Goal: Check status: Check status

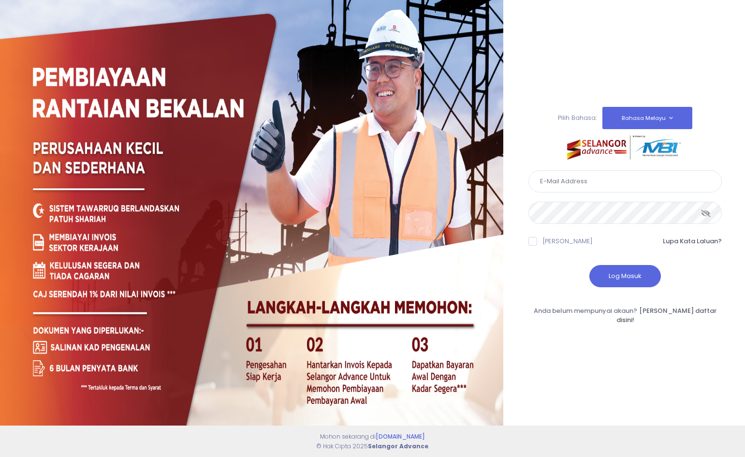
click at [604, 191] on input "text" at bounding box center [624, 181] width 193 height 22
type input "rafftuah5220@gmail.com"
click at [704, 213] on icon at bounding box center [706, 213] width 10 height 0
click at [602, 279] on button "Log Masuk" at bounding box center [625, 276] width 72 height 22
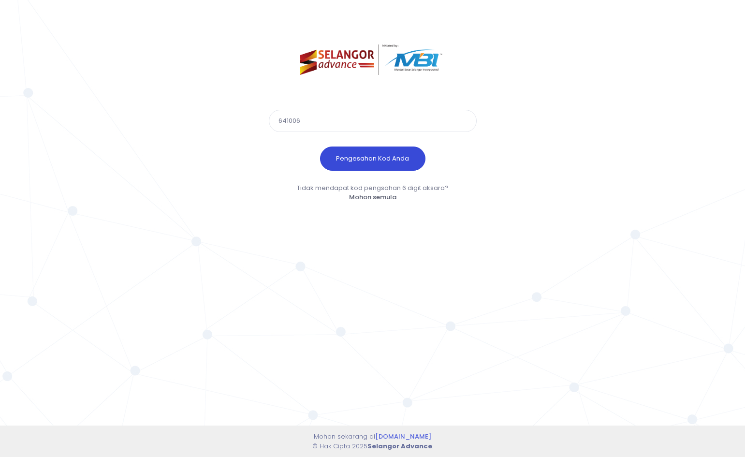
type input "641006"
click at [348, 167] on button "Pengesahan Kod Anda" at bounding box center [372, 158] width 105 height 24
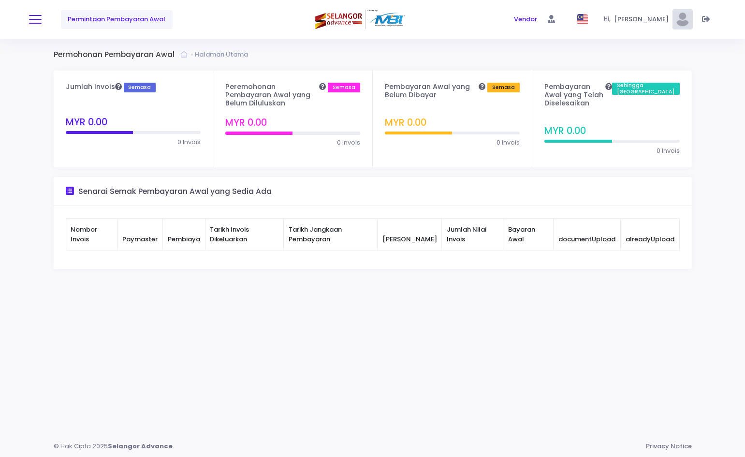
click at [35, 18] on button at bounding box center [35, 19] width 13 height 13
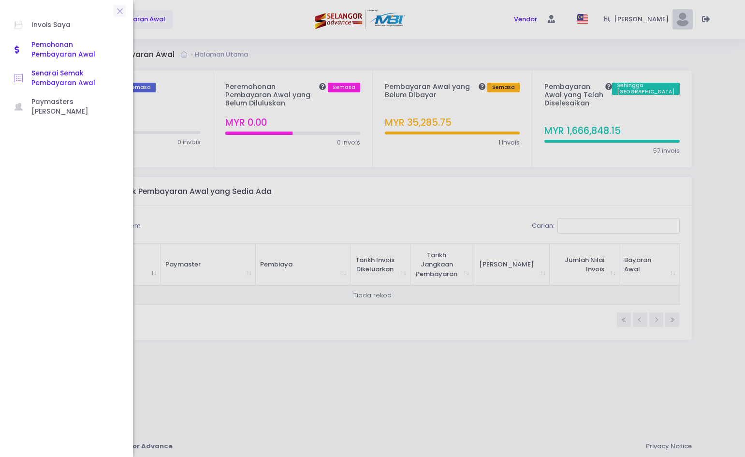
click at [75, 73] on span "Senarai Semak Pembayaran Awal" at bounding box center [74, 79] width 87 height 20
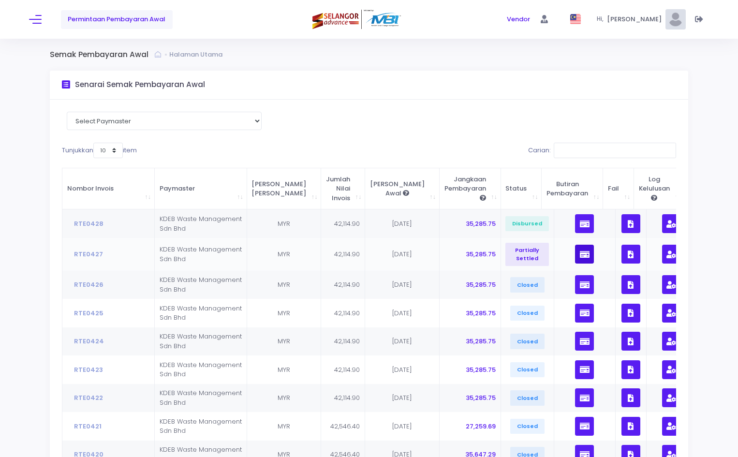
click at [580, 254] on icon "button" at bounding box center [585, 254] width 10 height 0
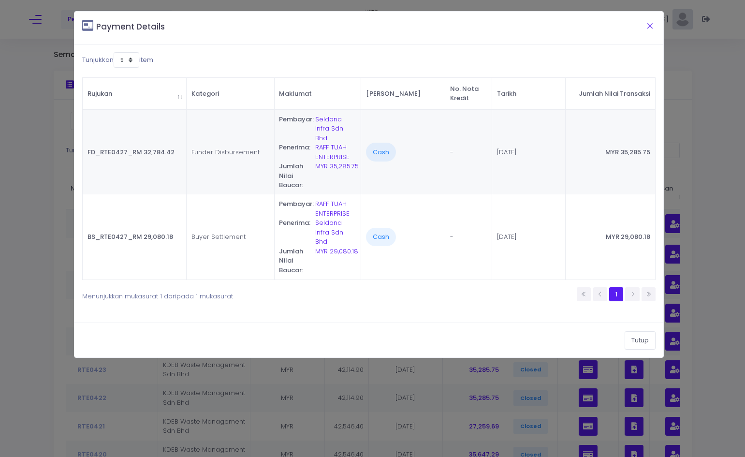
click at [649, 20] on button "Close" at bounding box center [650, 25] width 24 height 25
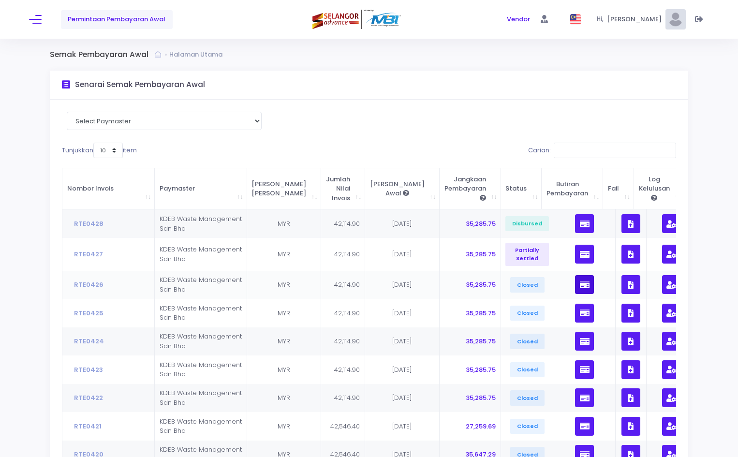
click at [575, 283] on button "button" at bounding box center [584, 284] width 19 height 19
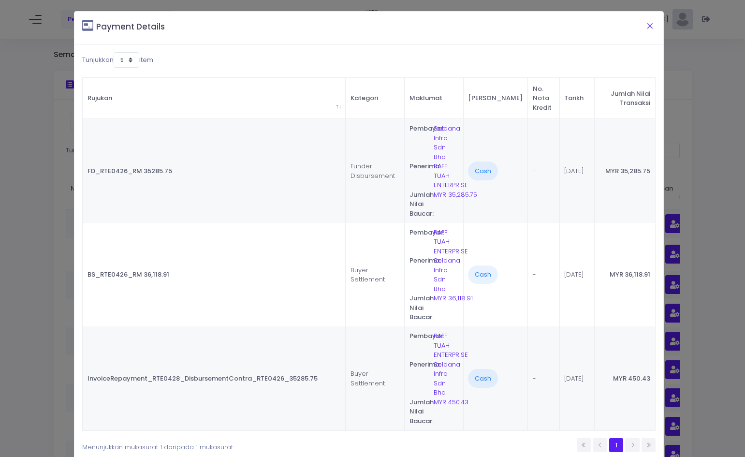
click at [645, 21] on button "Close" at bounding box center [650, 25] width 24 height 25
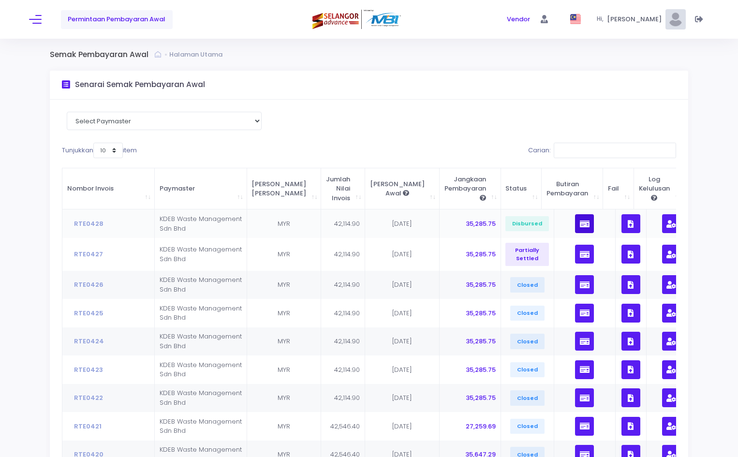
click at [575, 228] on button "button" at bounding box center [584, 223] width 19 height 19
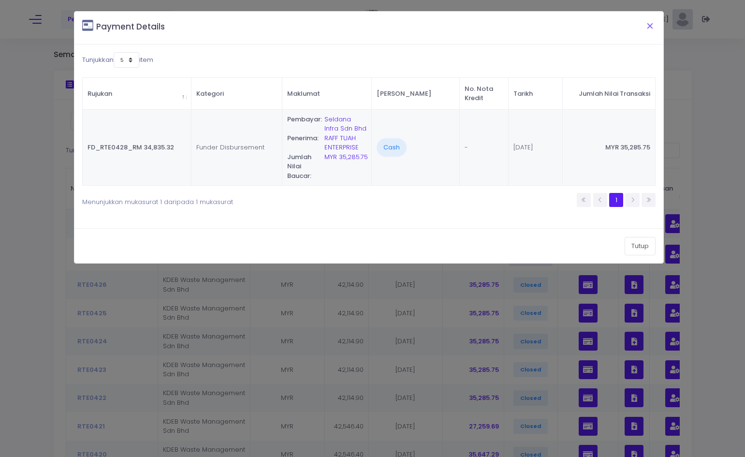
click at [651, 24] on button "Close" at bounding box center [650, 25] width 24 height 25
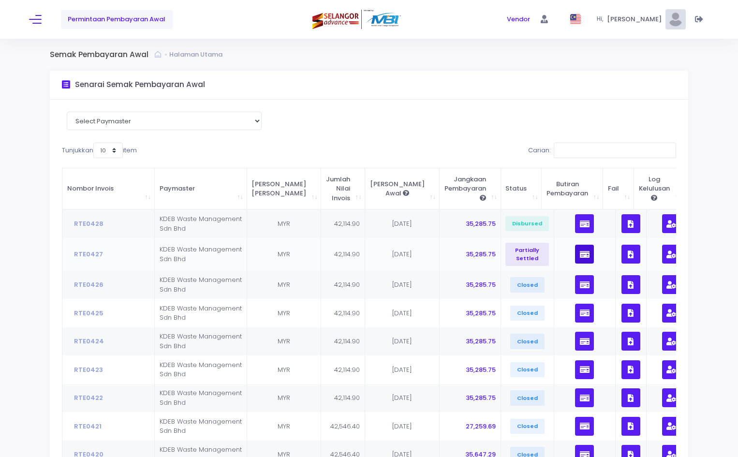
click at [580, 254] on icon "button" at bounding box center [585, 254] width 10 height 0
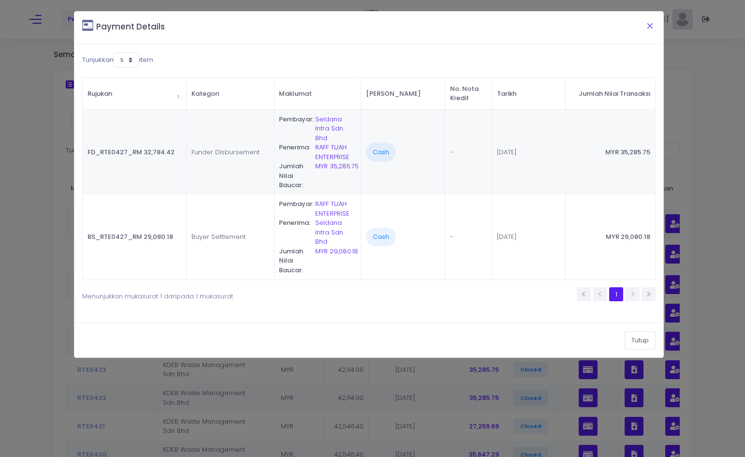
click at [652, 28] on button "Close" at bounding box center [650, 25] width 24 height 25
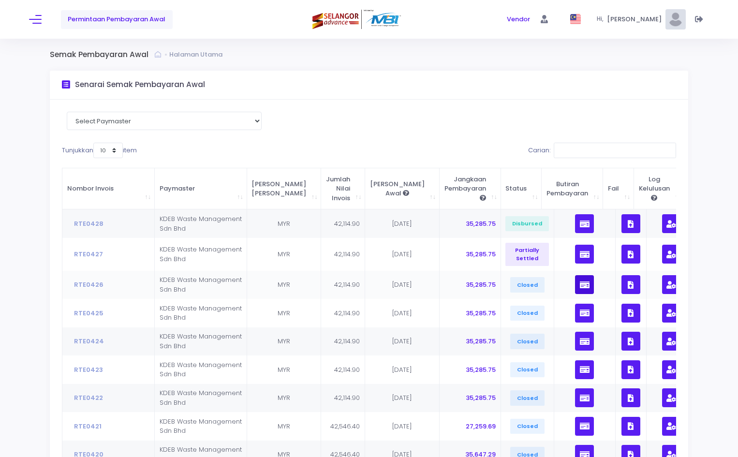
click at [580, 285] on icon "button" at bounding box center [585, 285] width 10 height 0
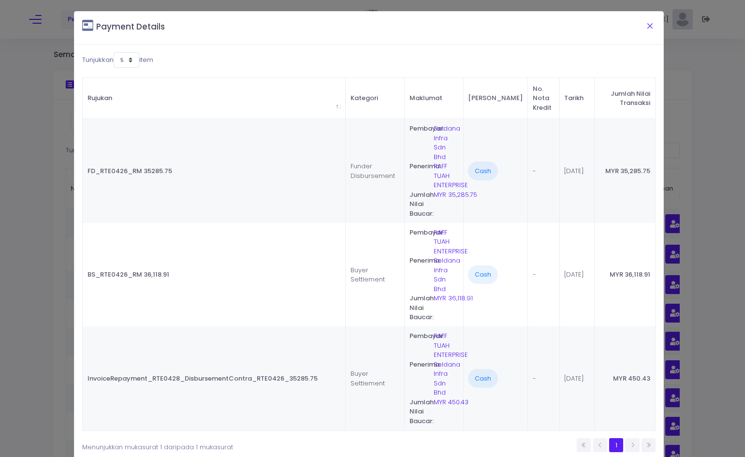
click at [648, 27] on button "Close" at bounding box center [650, 25] width 24 height 25
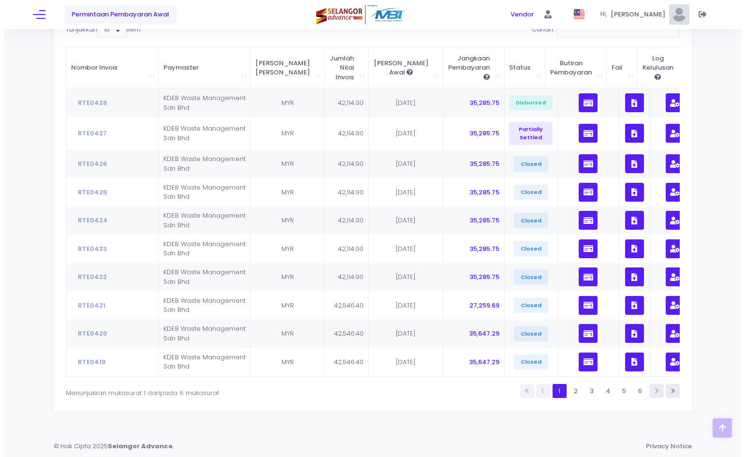
scroll to position [128, 0]
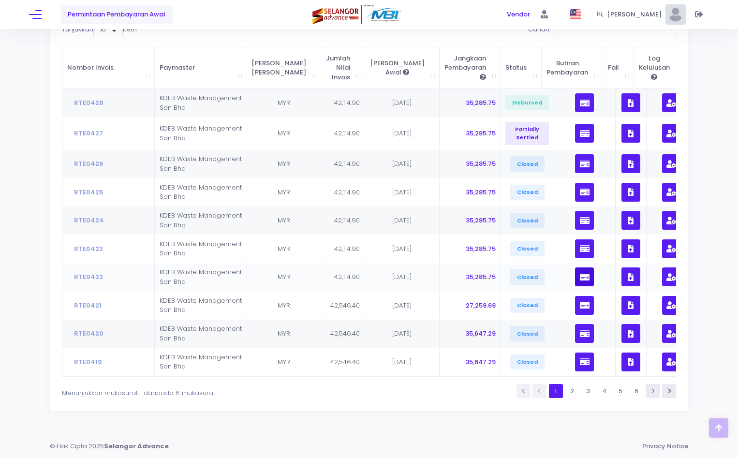
click at [580, 277] on icon "button" at bounding box center [585, 277] width 10 height 0
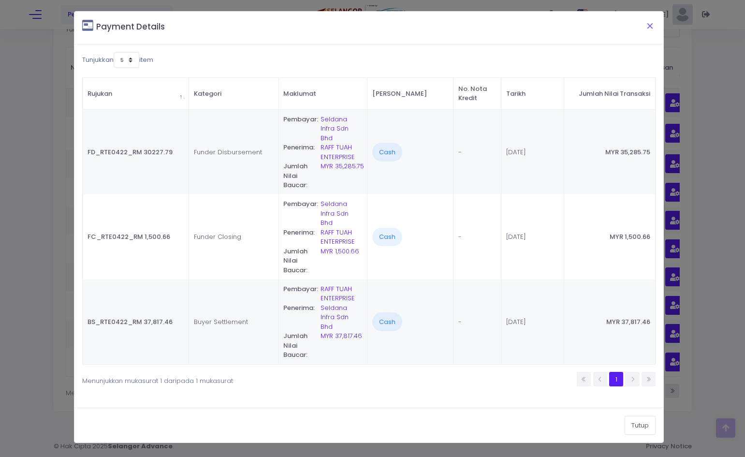
click at [650, 27] on button "Close" at bounding box center [650, 25] width 24 height 25
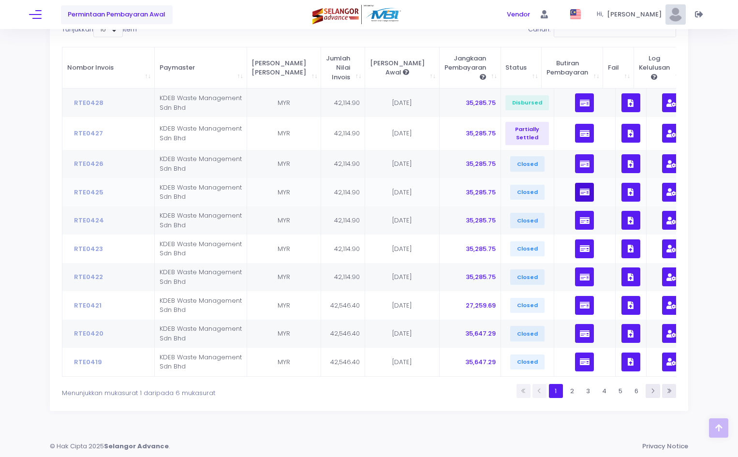
click at [580, 192] on icon "button" at bounding box center [585, 192] width 10 height 0
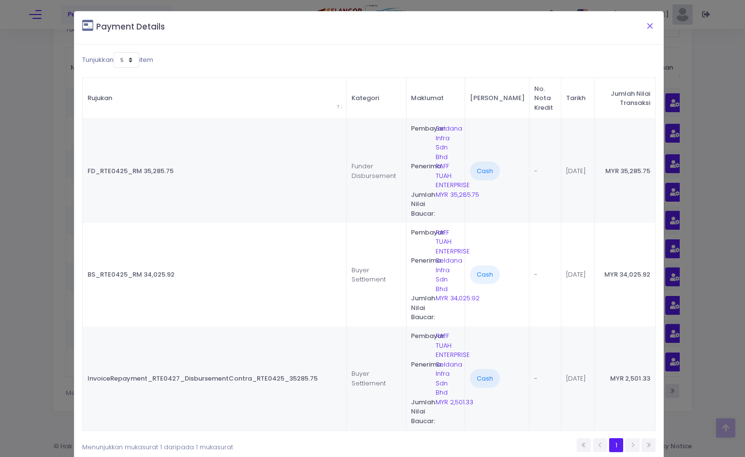
click at [647, 23] on button "Close" at bounding box center [650, 25] width 24 height 25
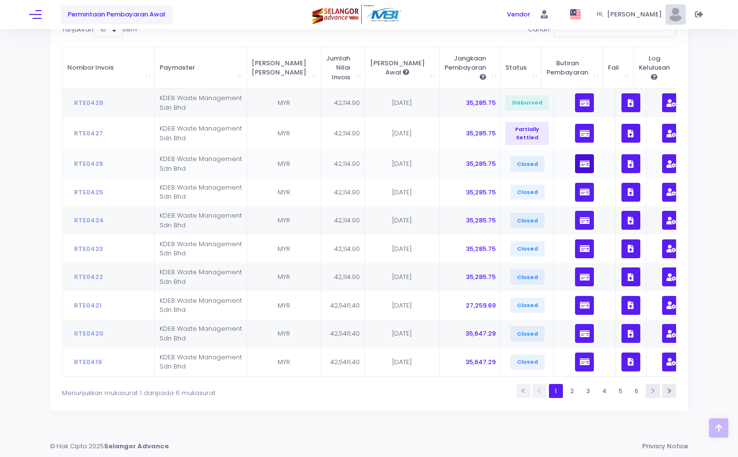
click at [575, 155] on button "button" at bounding box center [584, 163] width 19 height 19
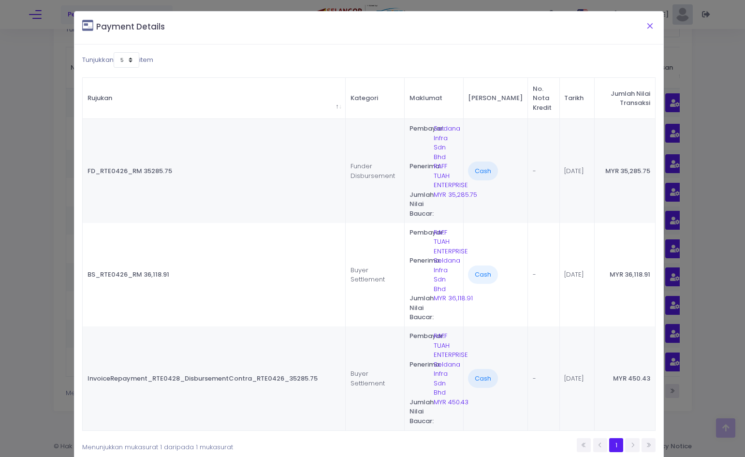
click at [643, 25] on button "Close" at bounding box center [650, 25] width 24 height 25
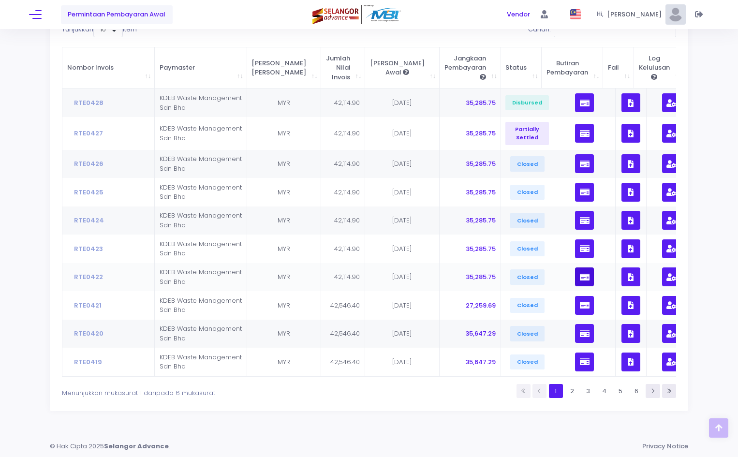
click at [580, 277] on icon "button" at bounding box center [585, 277] width 10 height 0
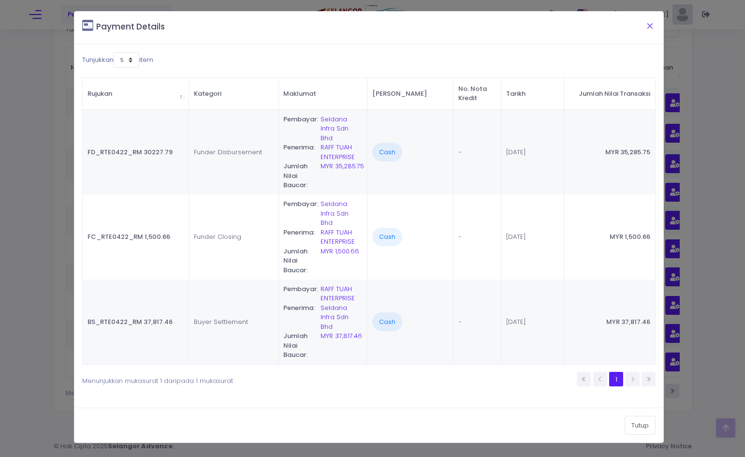
click at [647, 24] on button "Close" at bounding box center [650, 25] width 24 height 25
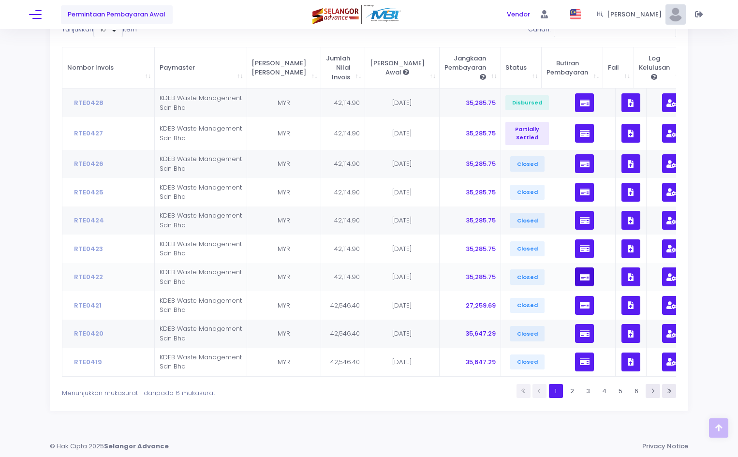
click at [575, 267] on button "button" at bounding box center [584, 276] width 19 height 19
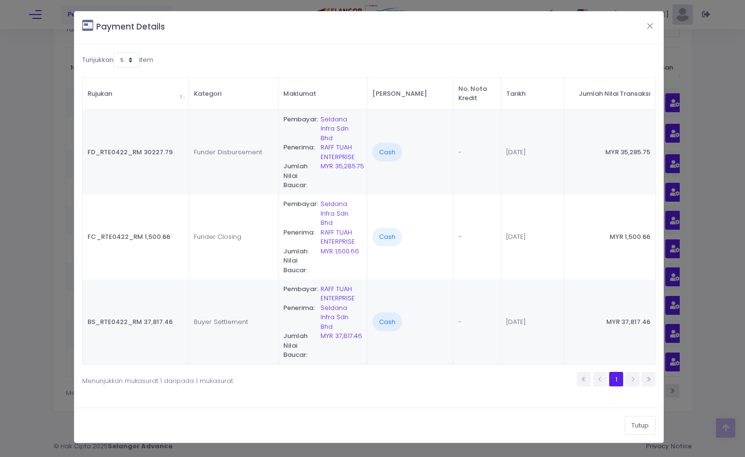
click at [651, 23] on button "Close" at bounding box center [650, 25] width 24 height 25
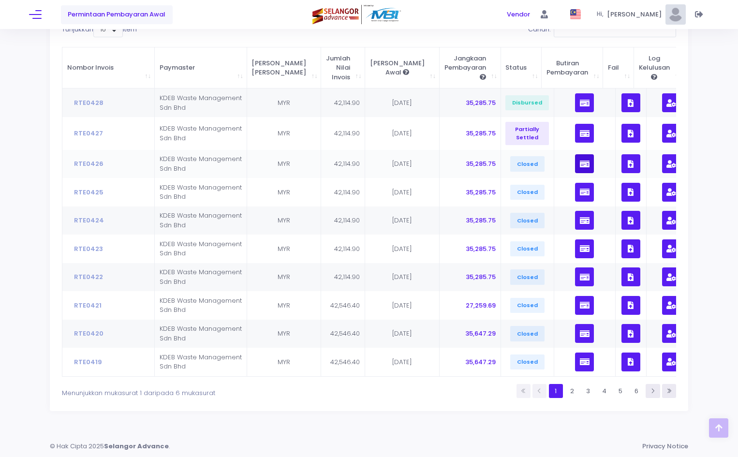
click at [575, 154] on button "button" at bounding box center [584, 163] width 19 height 19
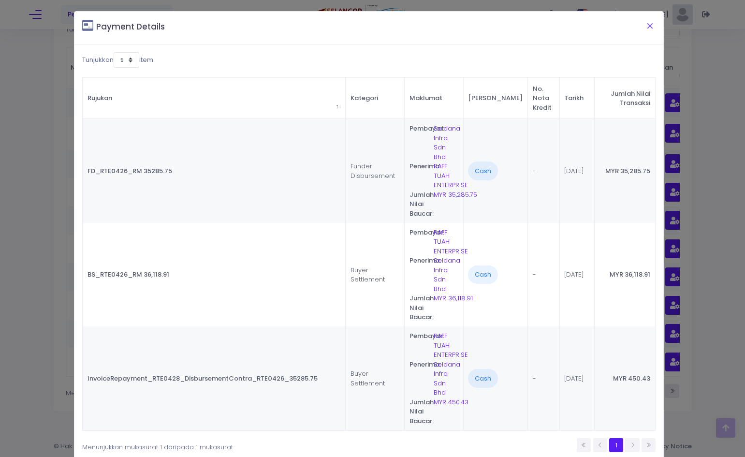
click at [647, 26] on button "Close" at bounding box center [650, 25] width 24 height 25
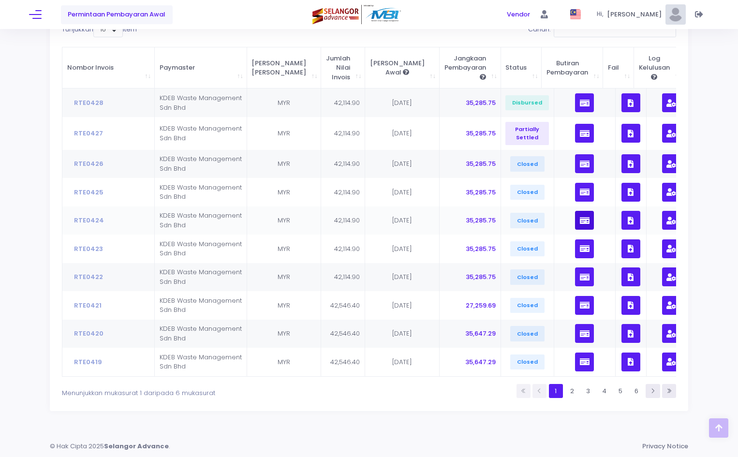
click at [575, 211] on button "button" at bounding box center [584, 220] width 19 height 19
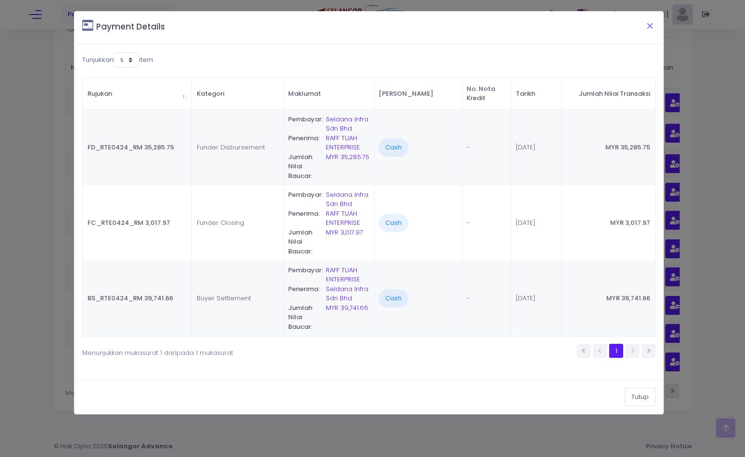
click at [650, 26] on button "Close" at bounding box center [650, 25] width 24 height 25
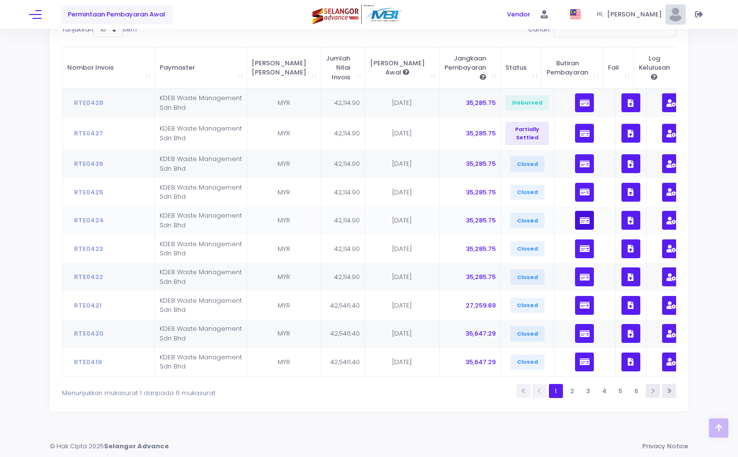
click at [580, 220] on icon "button" at bounding box center [585, 220] width 10 height 0
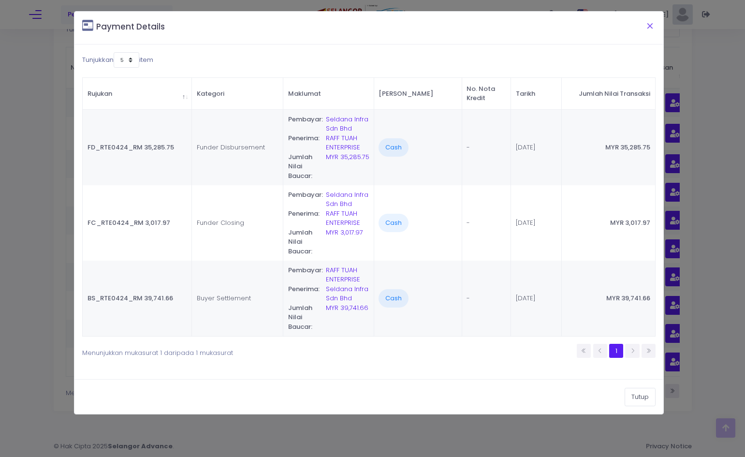
drag, startPoint x: 651, startPoint y: 27, endPoint x: 659, endPoint y: 30, distance: 9.3
click at [655, 28] on button "Close" at bounding box center [650, 25] width 24 height 25
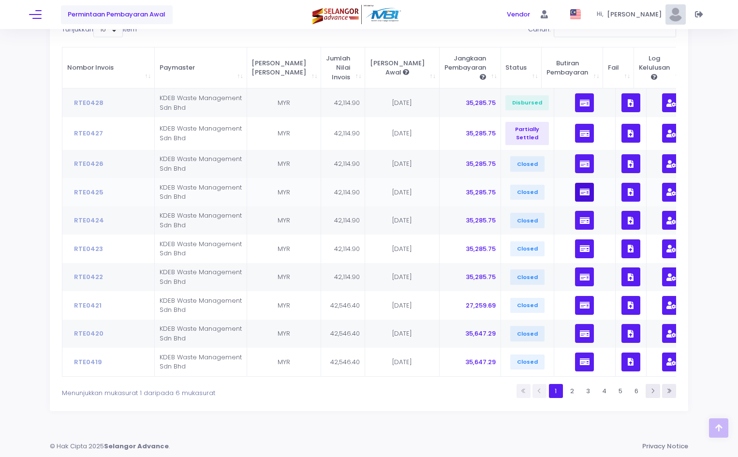
click at [575, 187] on button "button" at bounding box center [584, 192] width 19 height 19
